Goal: Check status: Check status

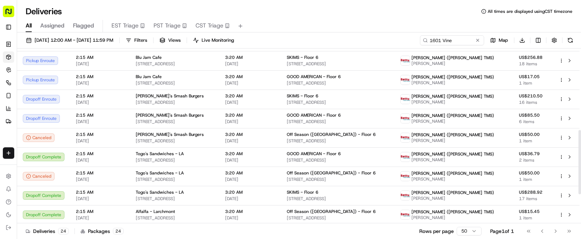
scroll to position [222, 0]
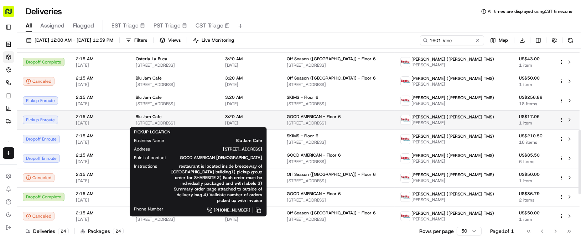
click at [214, 116] on div "Blu Jam Cafe" at bounding box center [175, 117] width 78 height 6
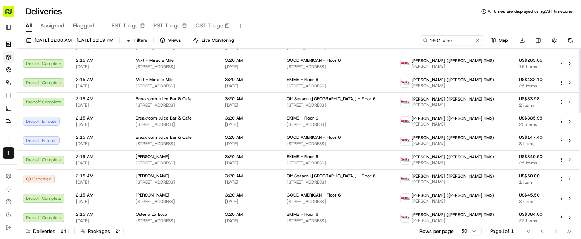
scroll to position [0, 0]
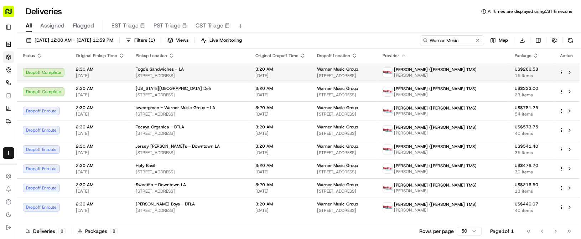
click at [215, 73] on span "[STREET_ADDRESS]" at bounding box center [190, 76] width 108 height 6
